Goal: Transaction & Acquisition: Purchase product/service

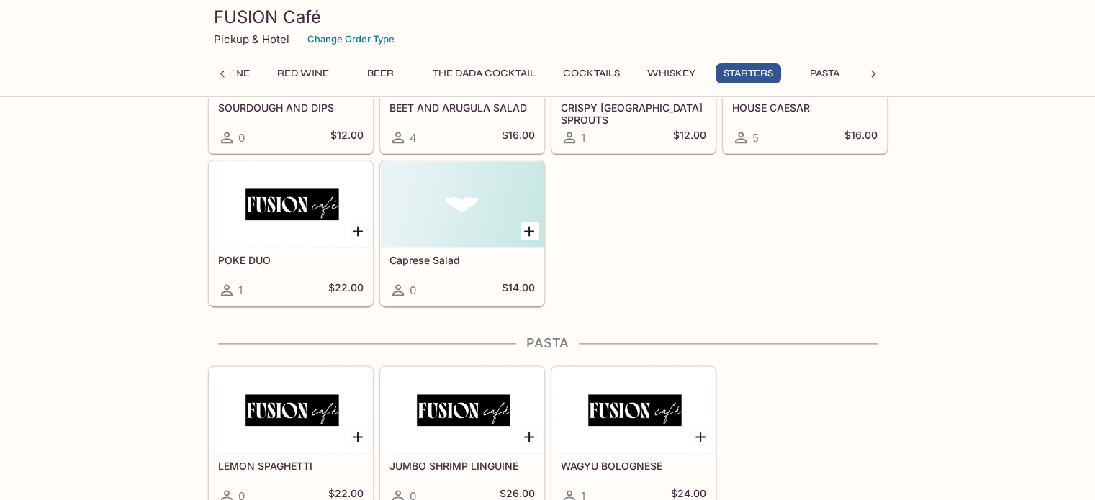
scroll to position [1884, 0]
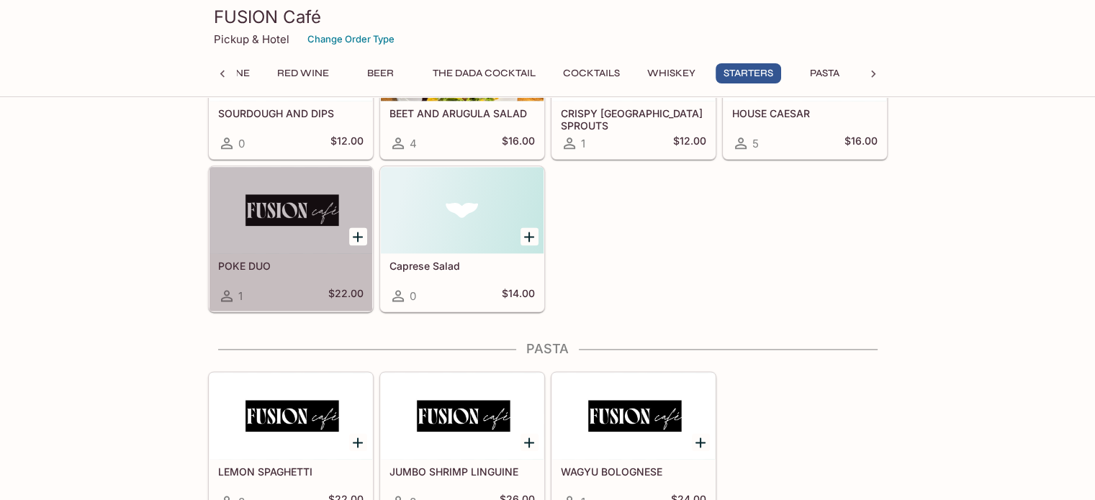
click at [308, 230] on div at bounding box center [290, 210] width 163 height 86
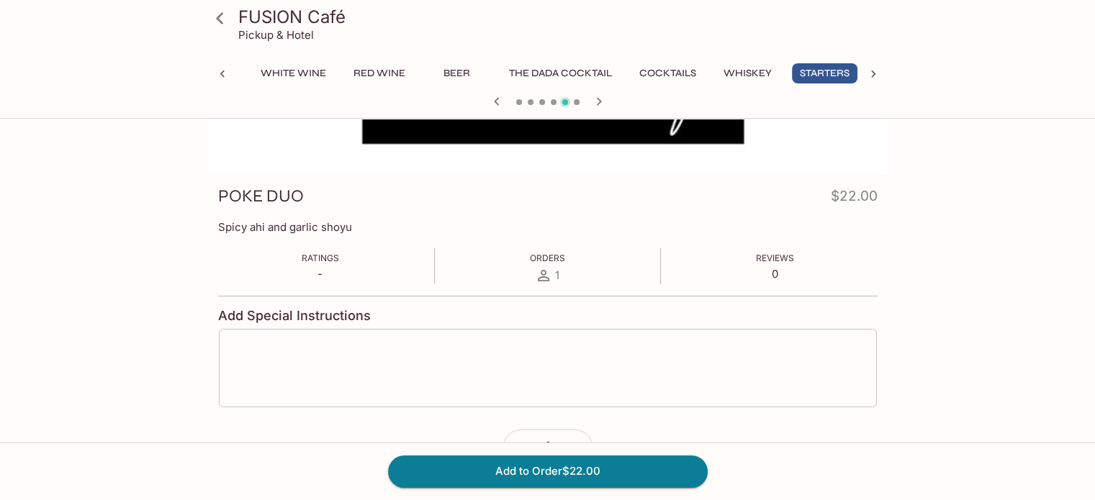
scroll to position [144, 0]
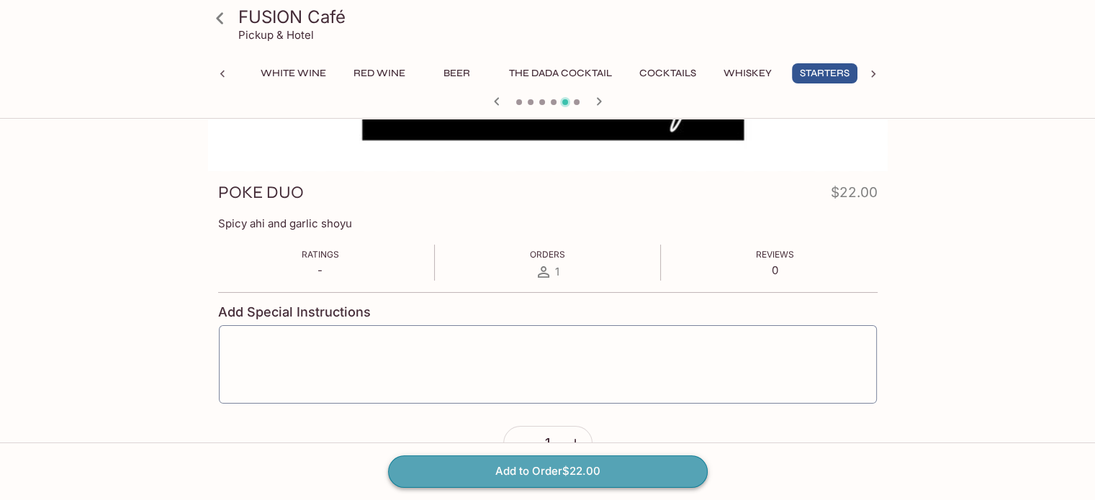
click at [579, 469] on button "Add to Order $22.00" at bounding box center [548, 472] width 320 height 32
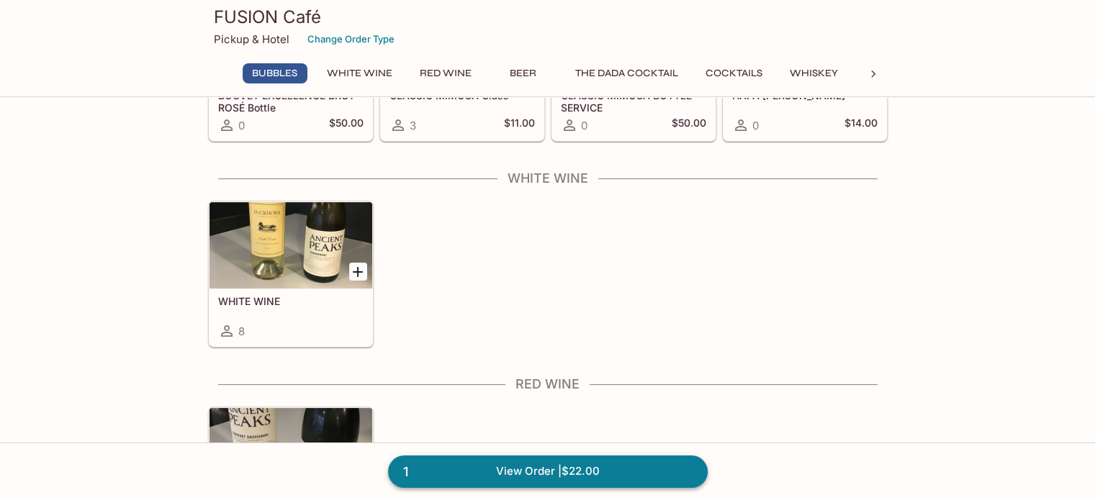
scroll to position [360, 0]
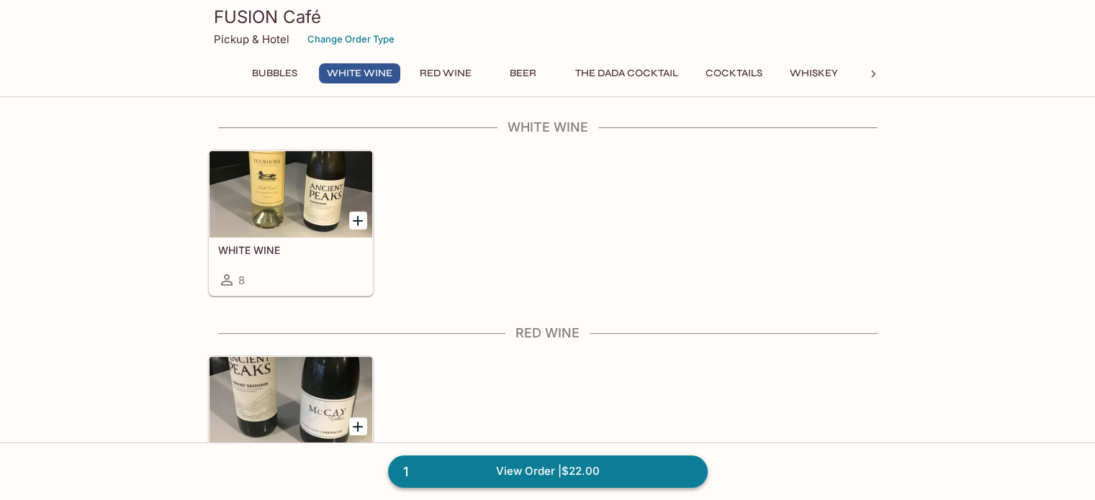
click at [589, 471] on link "1 View Order | $22.00" at bounding box center [548, 472] width 320 height 32
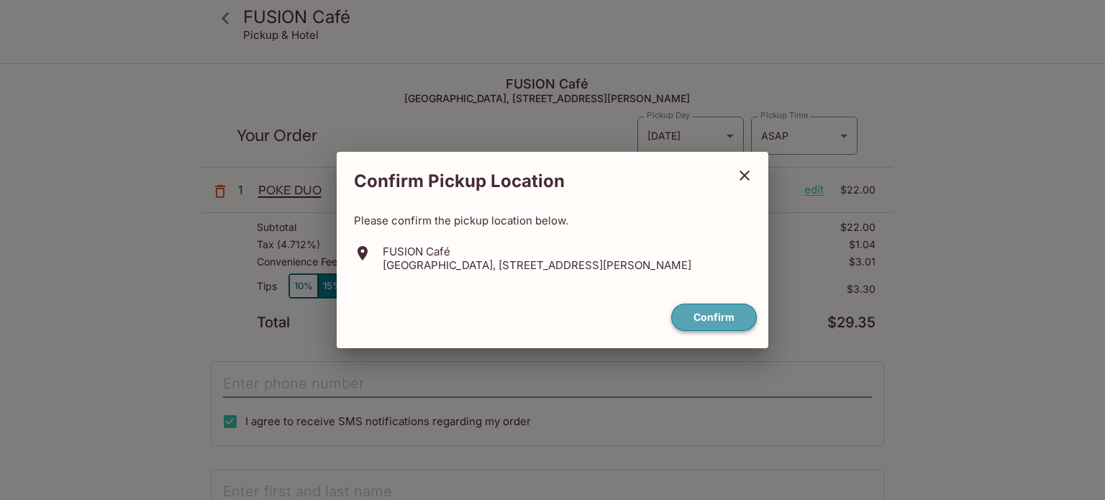
click at [715, 316] on button "Confirm" at bounding box center [714, 318] width 86 height 28
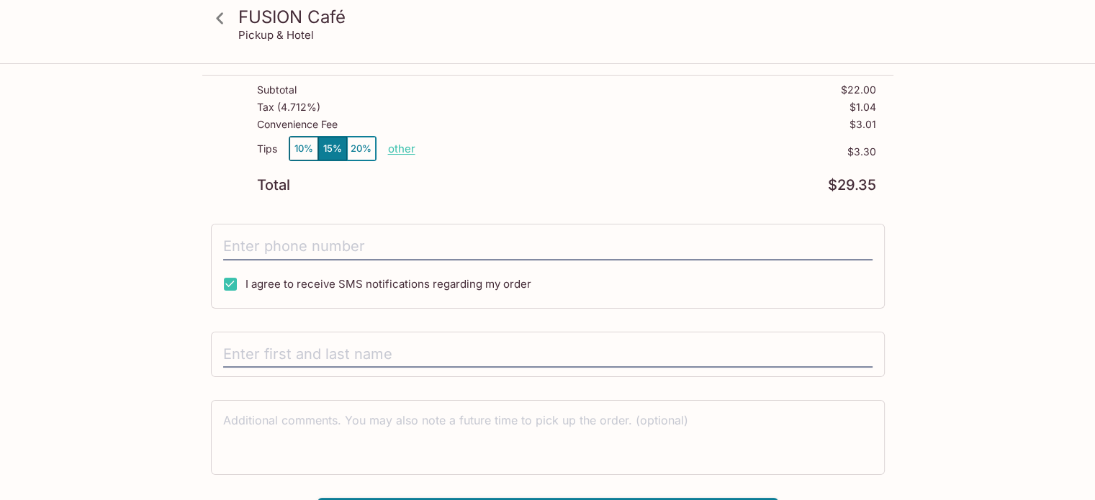
scroll to position [168, 0]
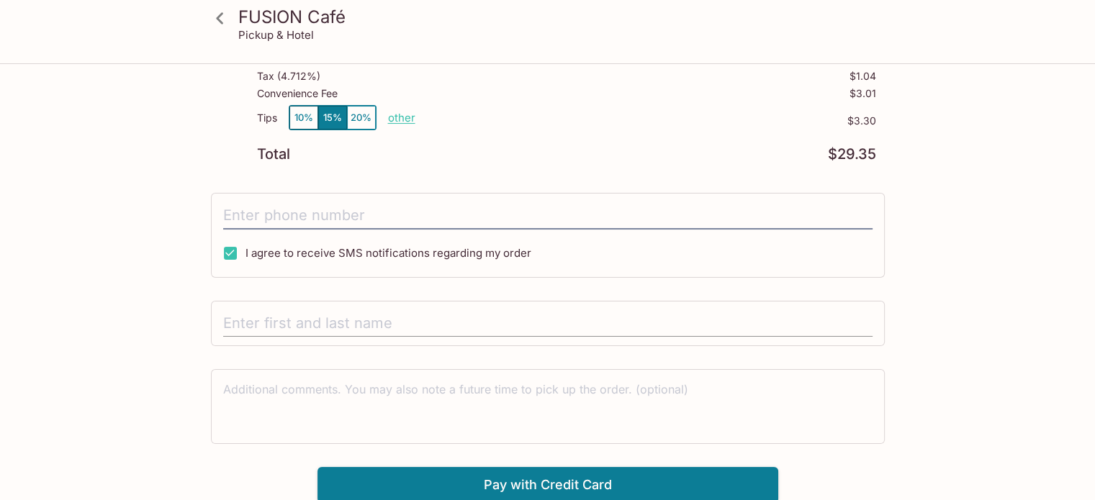
click at [360, 317] on input "text" at bounding box center [547, 323] width 649 height 27
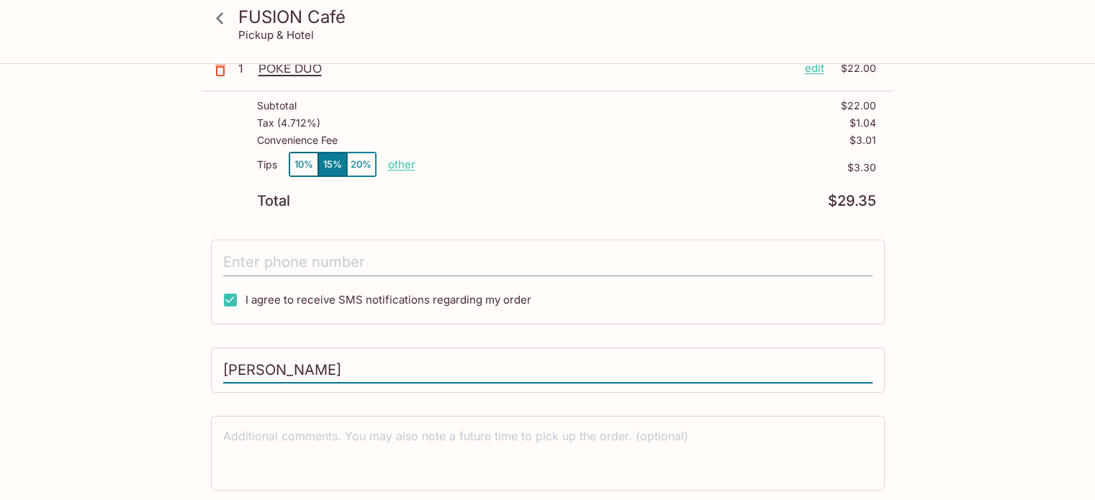
scroll to position [96, 0]
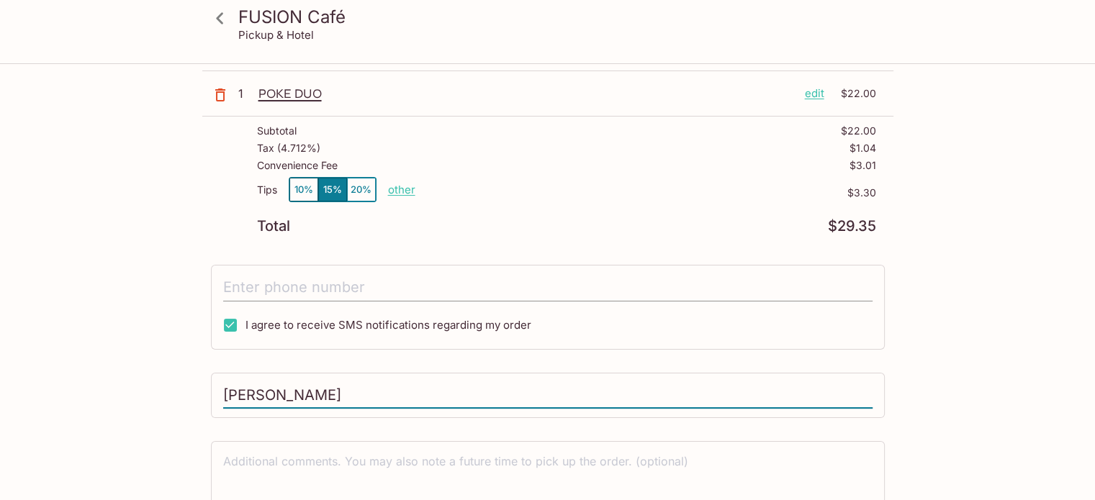
type input "[PERSON_NAME]"
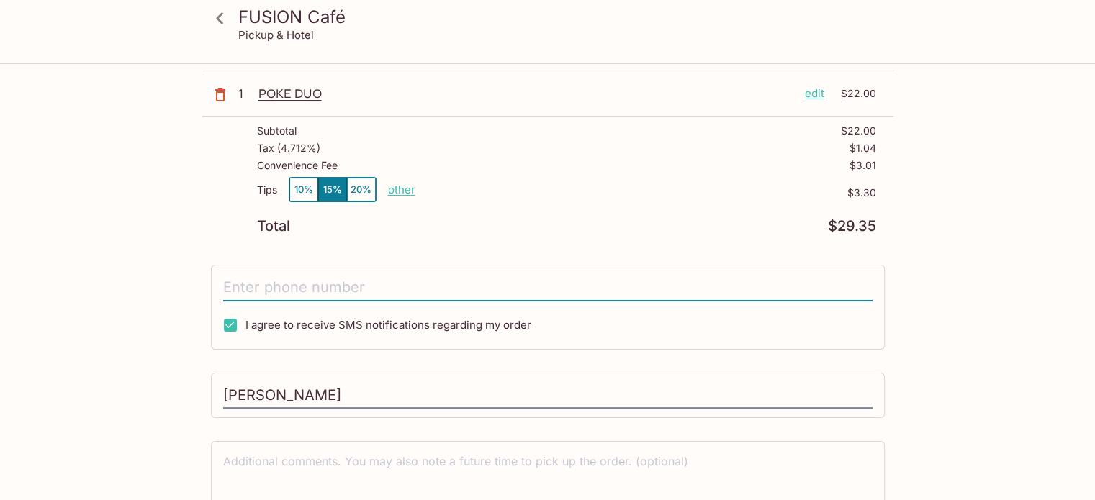
click at [282, 291] on input "tel" at bounding box center [547, 287] width 649 height 27
type input "[PHONE_NUMBER]"
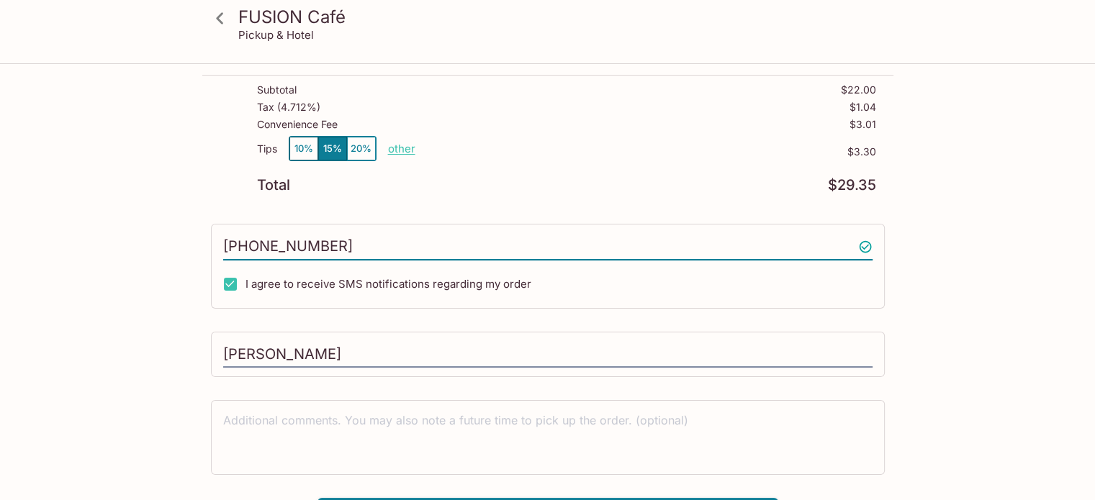
scroll to position [144, 0]
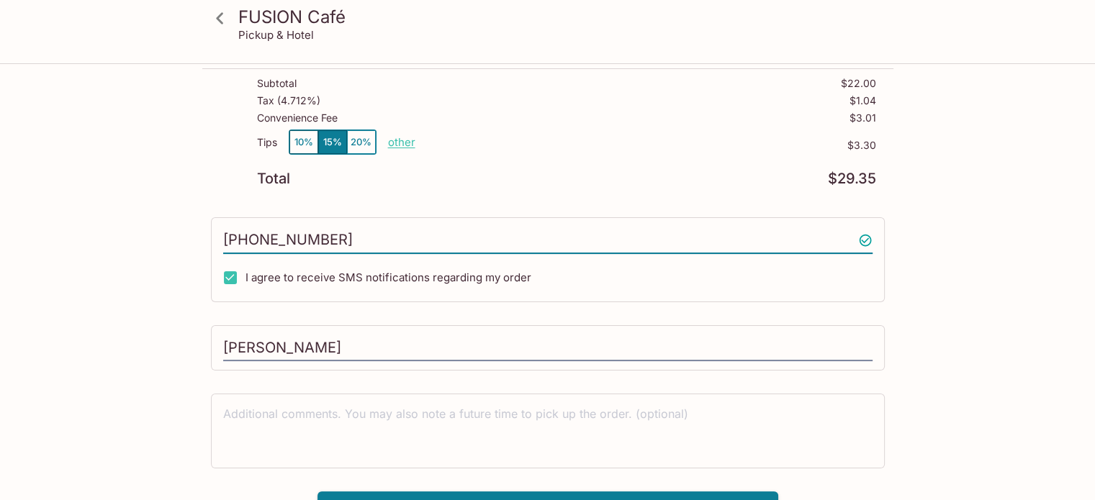
click at [304, 142] on button "10%" at bounding box center [303, 142] width 29 height 24
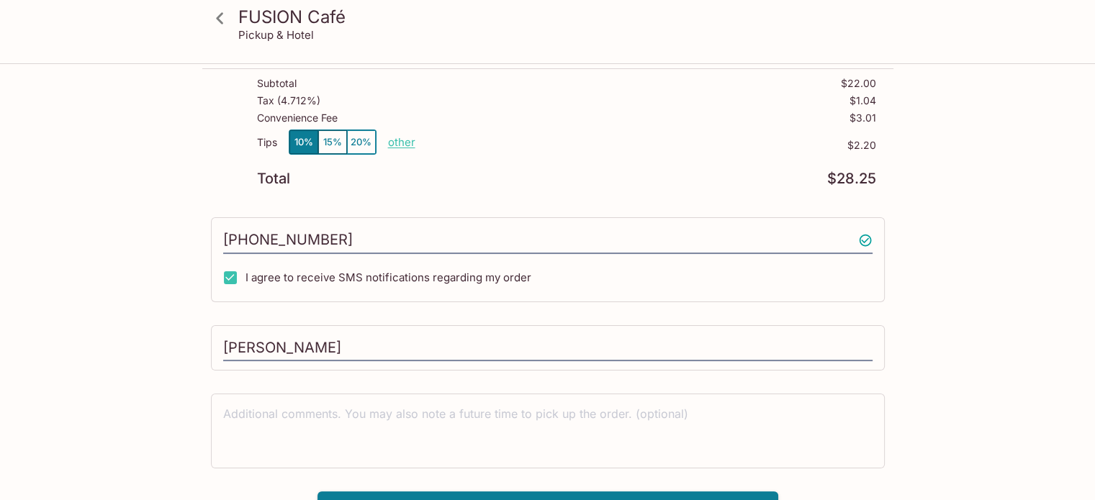
drag, startPoint x: 400, startPoint y: 140, endPoint x: 576, endPoint y: 189, distance: 182.5
click at [400, 140] on p "other" at bounding box center [401, 142] width 27 height 14
drag, startPoint x: 507, startPoint y: 143, endPoint x: 458, endPoint y: 148, distance: 49.2
click at [458, 147] on div "2.20" at bounding box center [485, 142] width 58 height 24
type input "0.00"
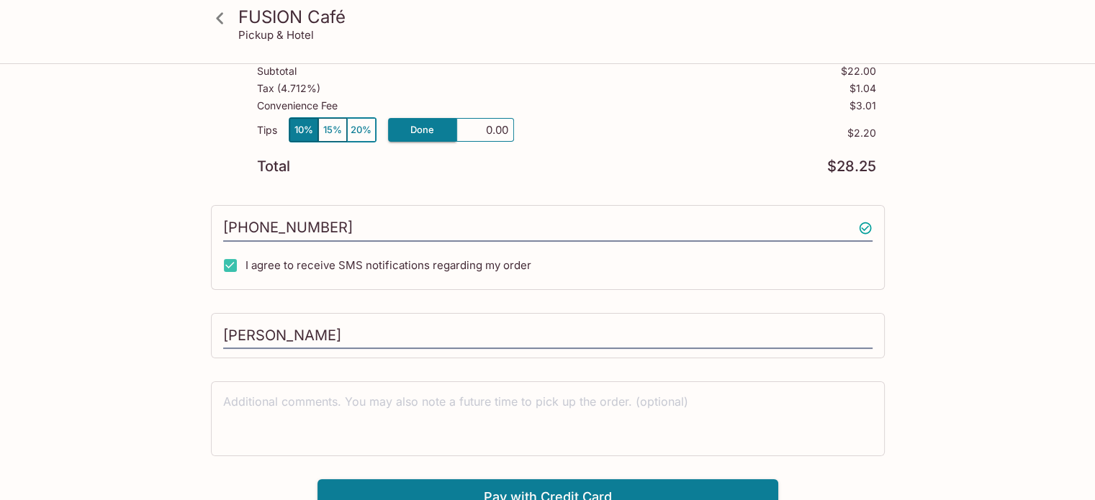
scroll to position [168, 0]
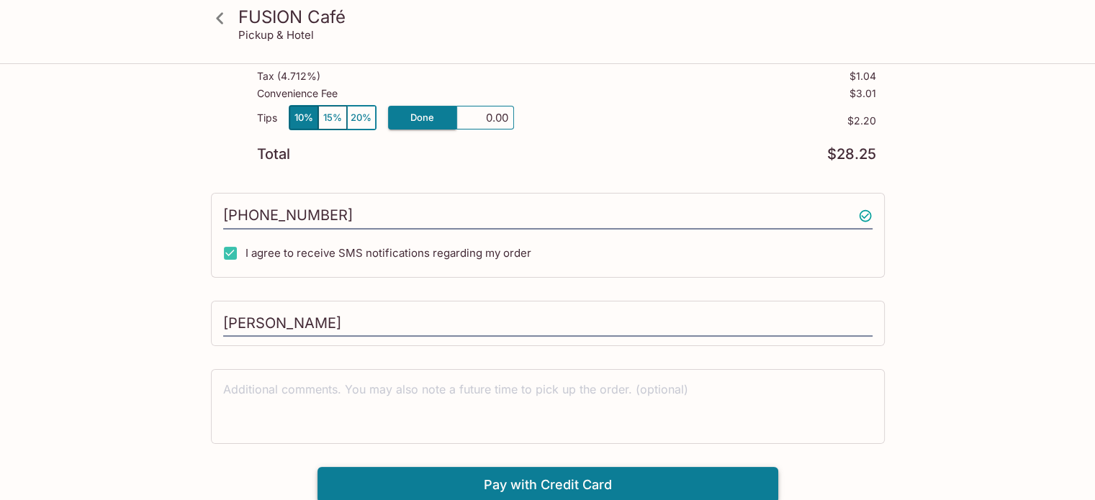
click at [608, 477] on button "Pay with Credit Card" at bounding box center [547, 485] width 461 height 36
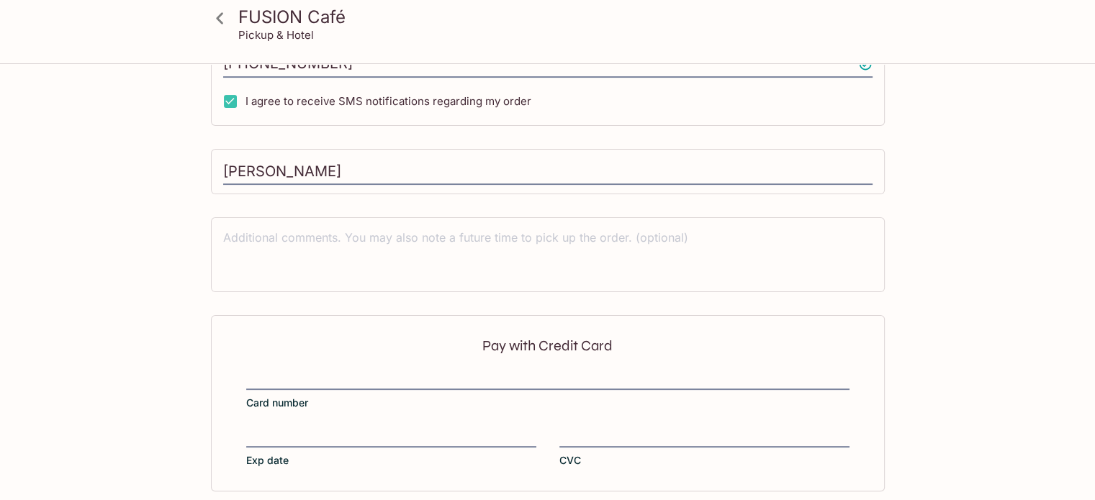
scroll to position [384, 0]
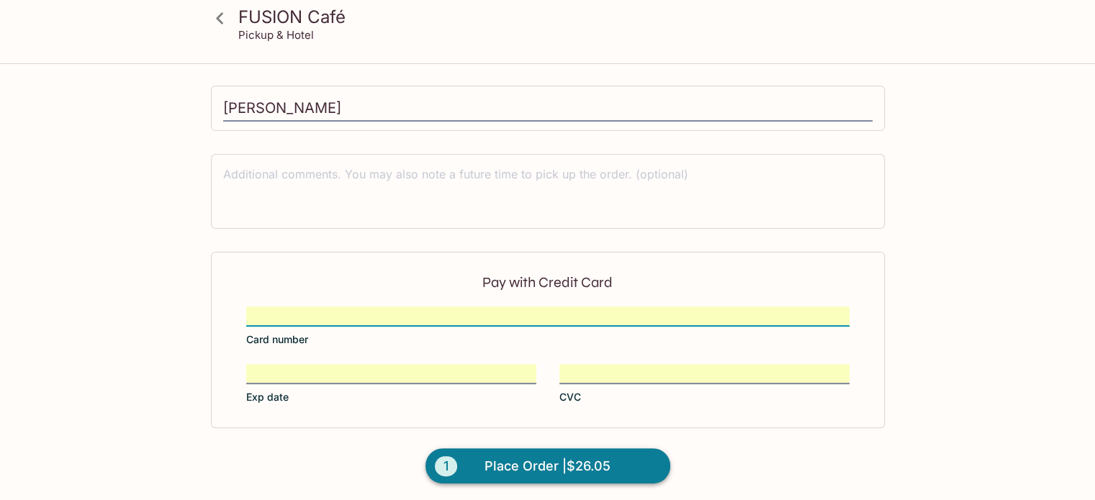
click at [569, 457] on span "Place Order | $26.05" at bounding box center [547, 466] width 126 height 23
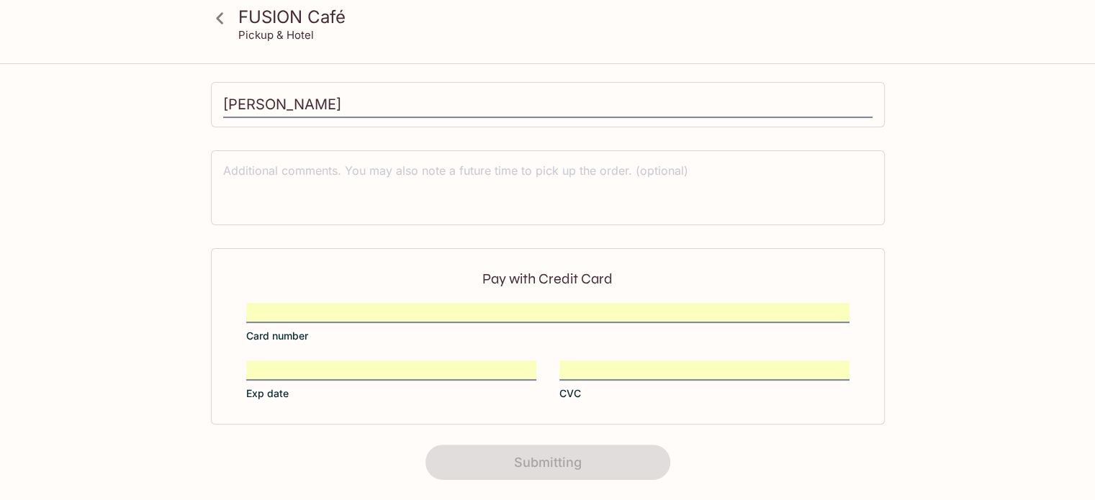
scroll to position [0, 0]
